Goal: Task Accomplishment & Management: Complete application form

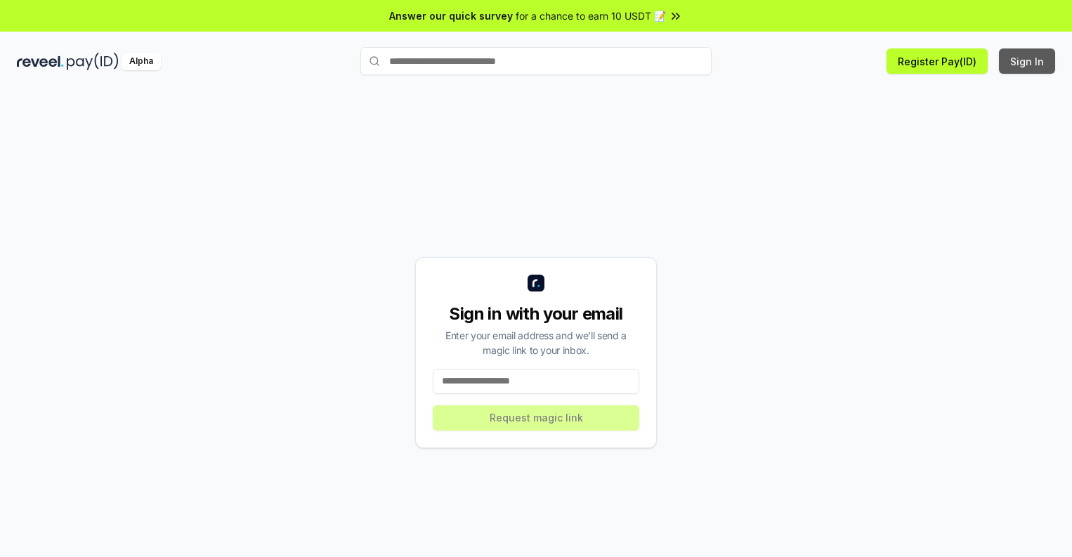
click at [1028, 61] on button "Sign In" at bounding box center [1027, 60] width 56 height 25
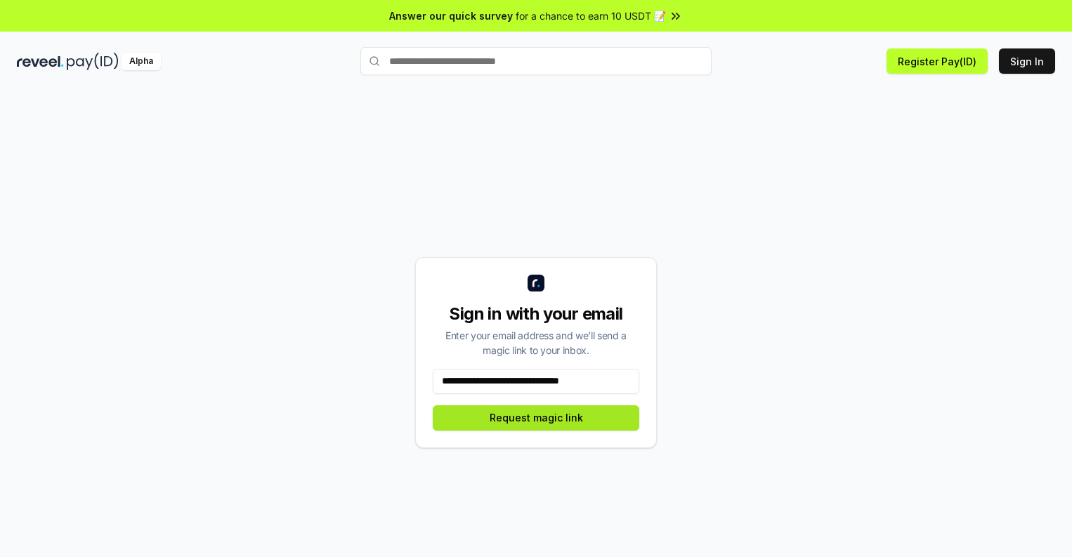
type input "**********"
click at [536, 417] on button "Request magic link" at bounding box center [536, 418] width 207 height 25
